Goal: Information Seeking & Learning: Learn about a topic

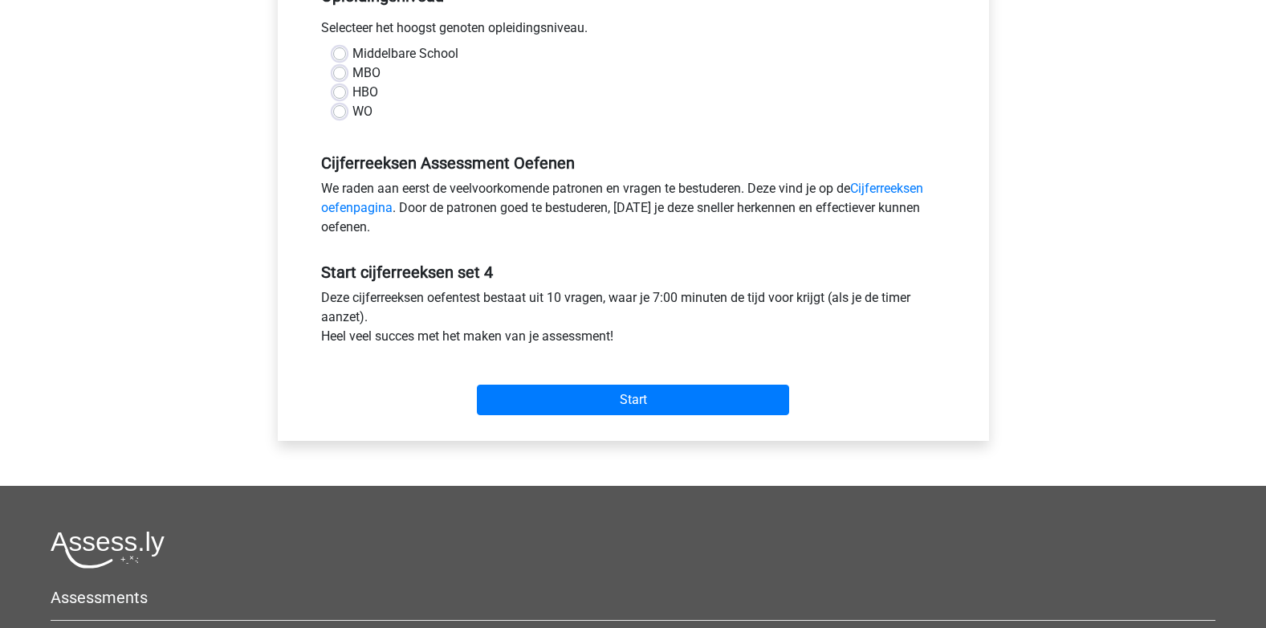
scroll to position [161, 0]
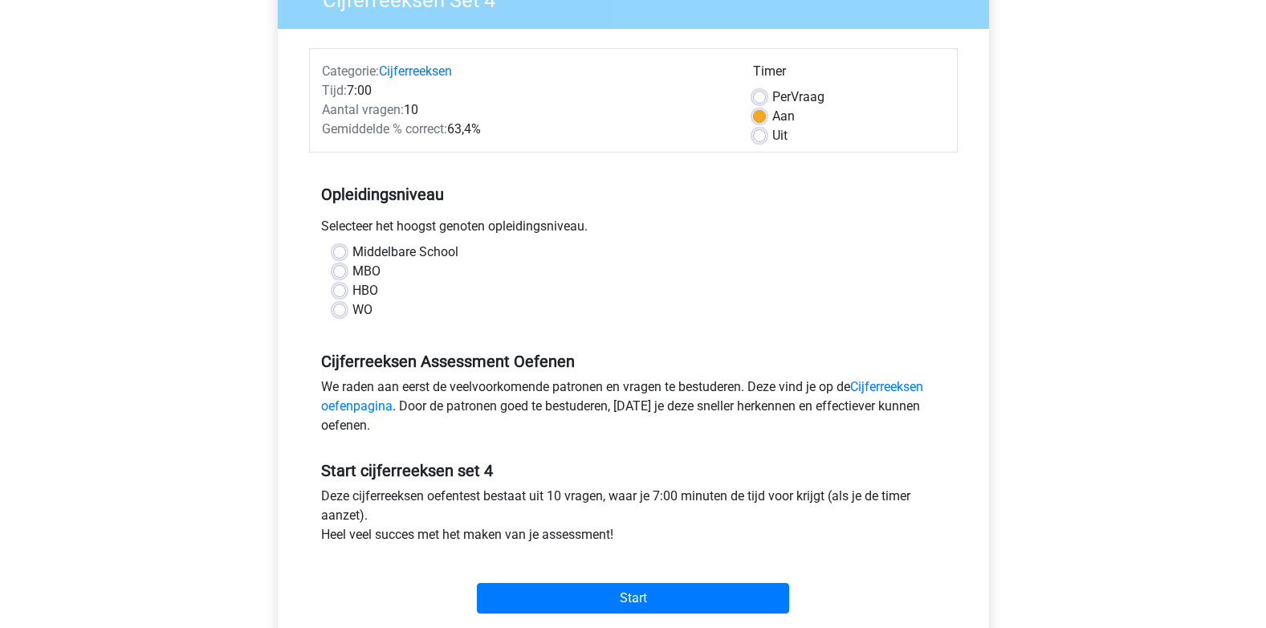
click at [353, 275] on label "MBO" at bounding box center [367, 271] width 28 height 19
click at [334, 275] on input "MBO" at bounding box center [339, 270] width 13 height 16
radio input "true"
click at [872, 387] on link "Cijferreeksen oefenpagina" at bounding box center [622, 396] width 602 height 35
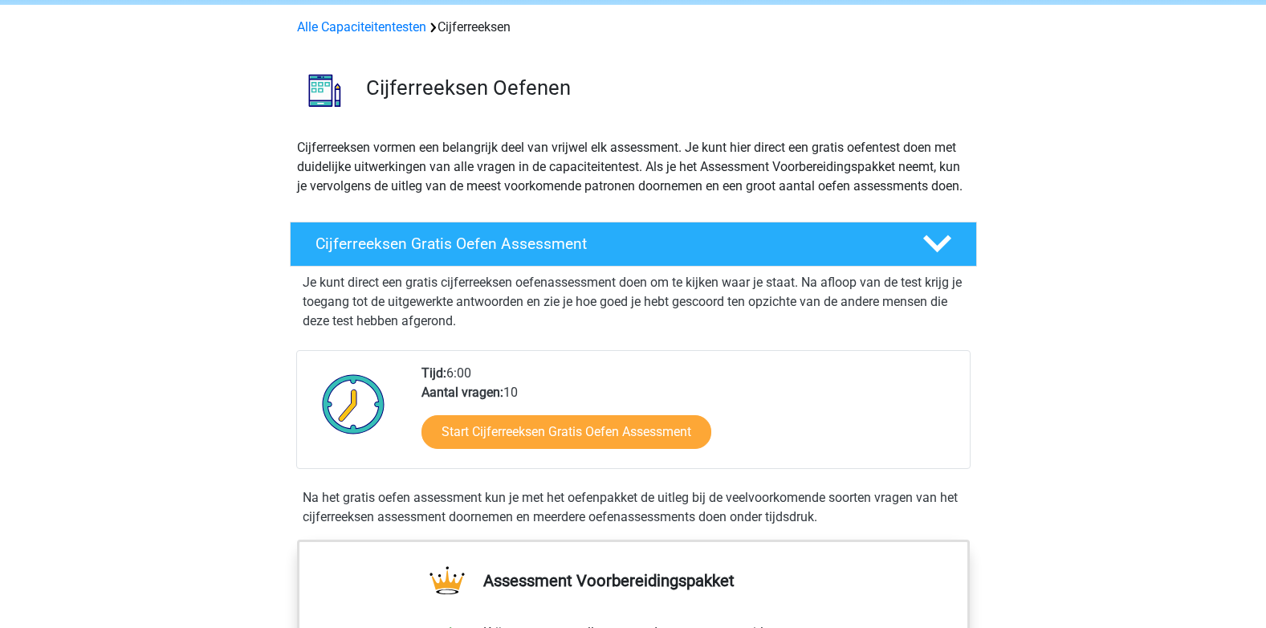
scroll to position [161, 0]
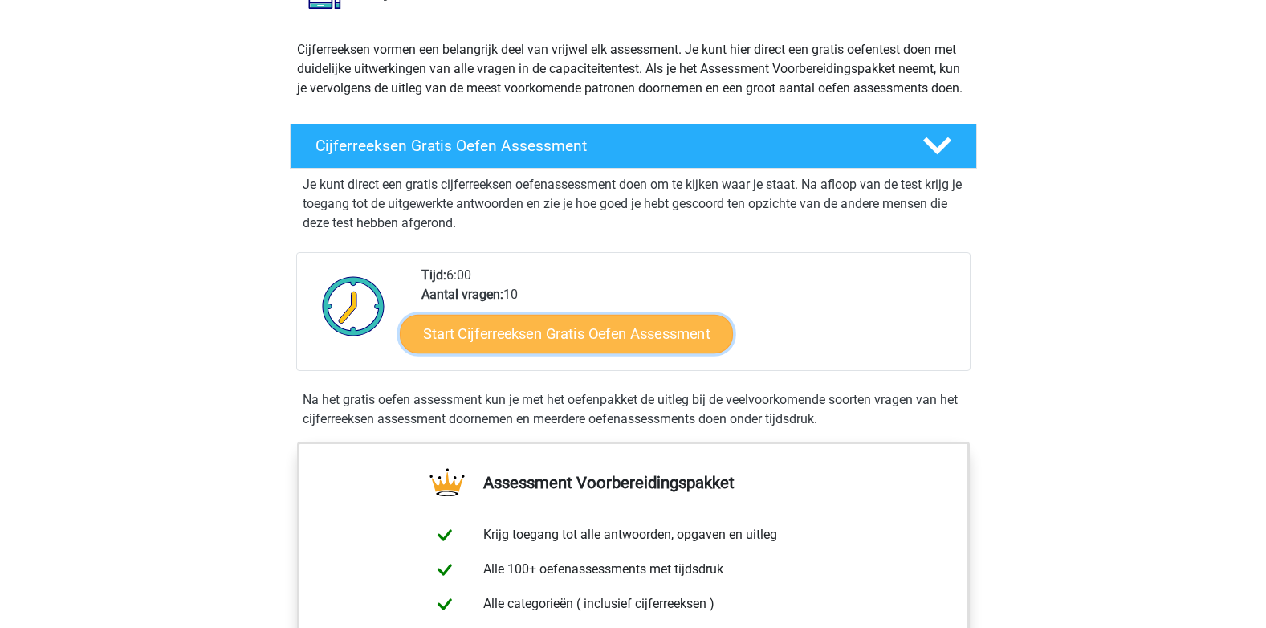
click at [617, 353] on link "Start Cijferreeksen Gratis Oefen Assessment" at bounding box center [566, 333] width 333 height 39
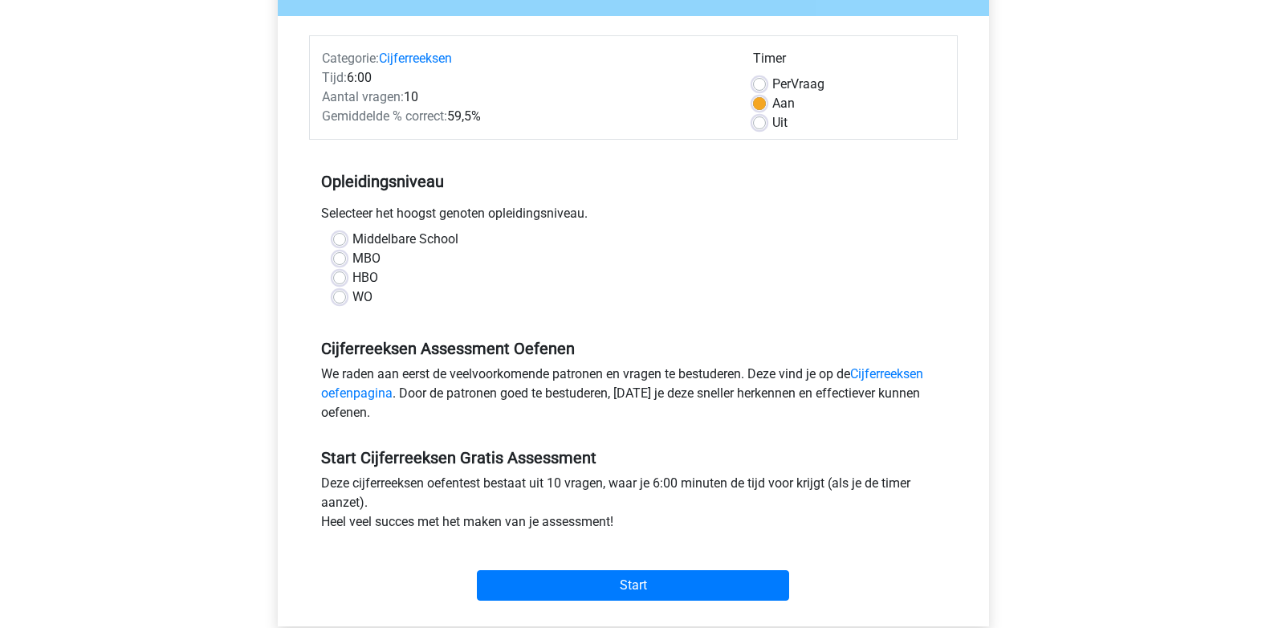
scroll to position [161, 0]
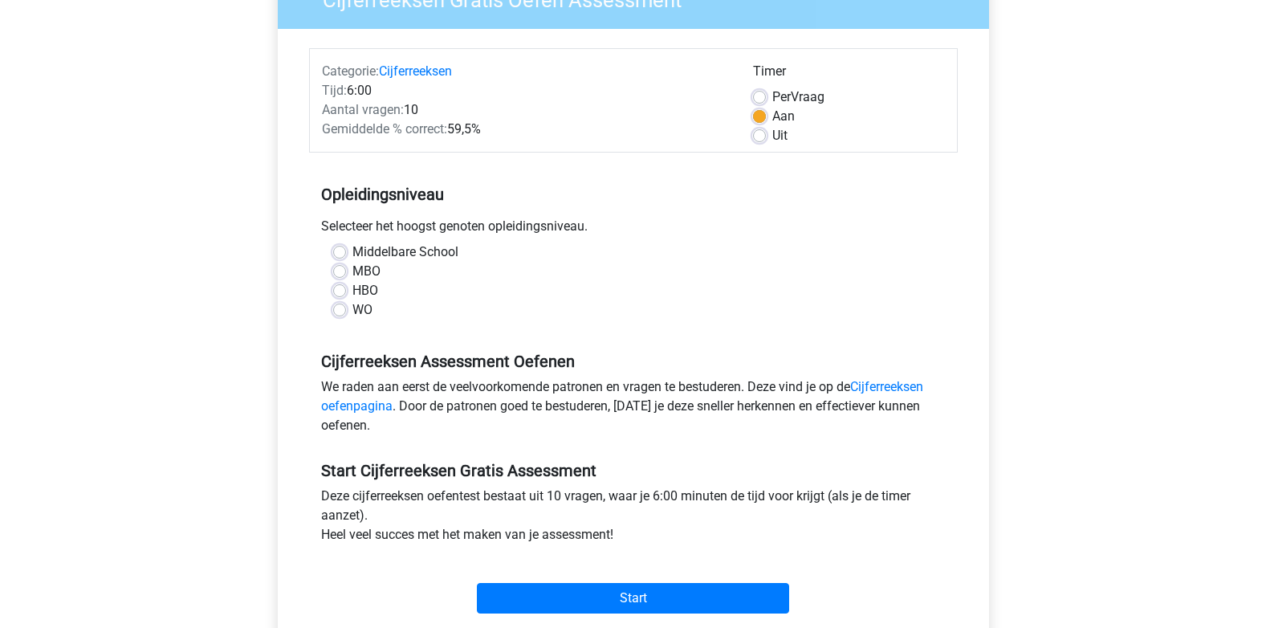
click at [353, 270] on label "MBO" at bounding box center [367, 271] width 28 height 19
click at [343, 270] on input "MBO" at bounding box center [339, 270] width 13 height 16
radio input "true"
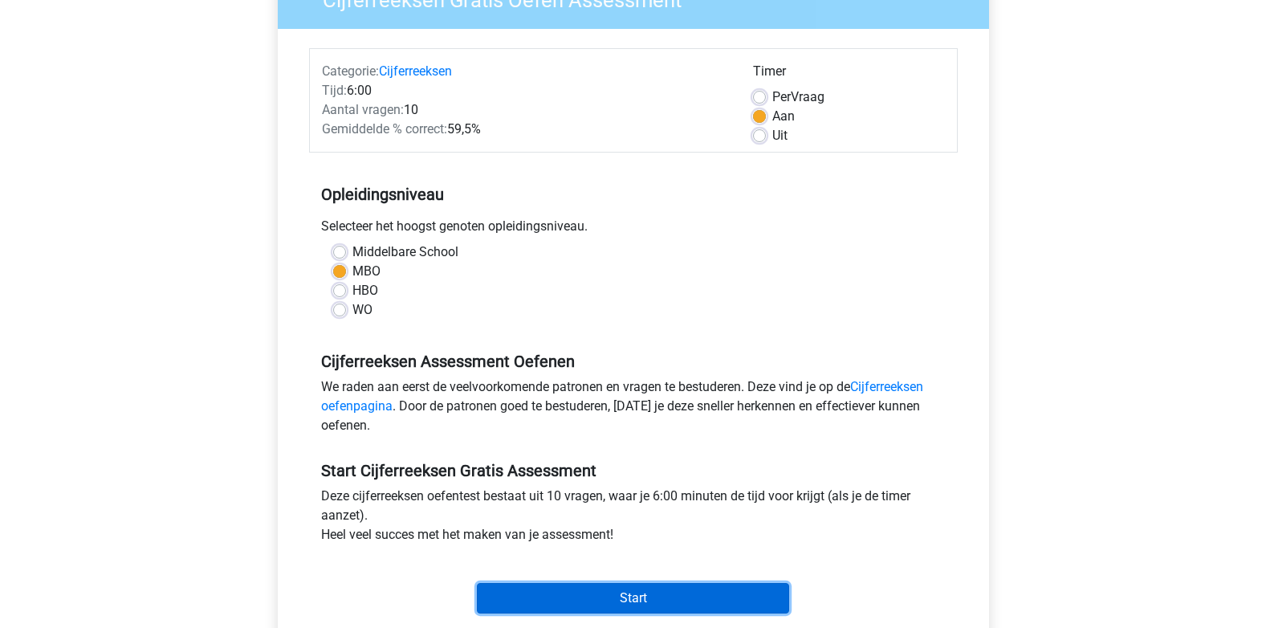
click at [628, 585] on input "Start" at bounding box center [633, 598] width 312 height 31
